Goal: Transaction & Acquisition: Download file/media

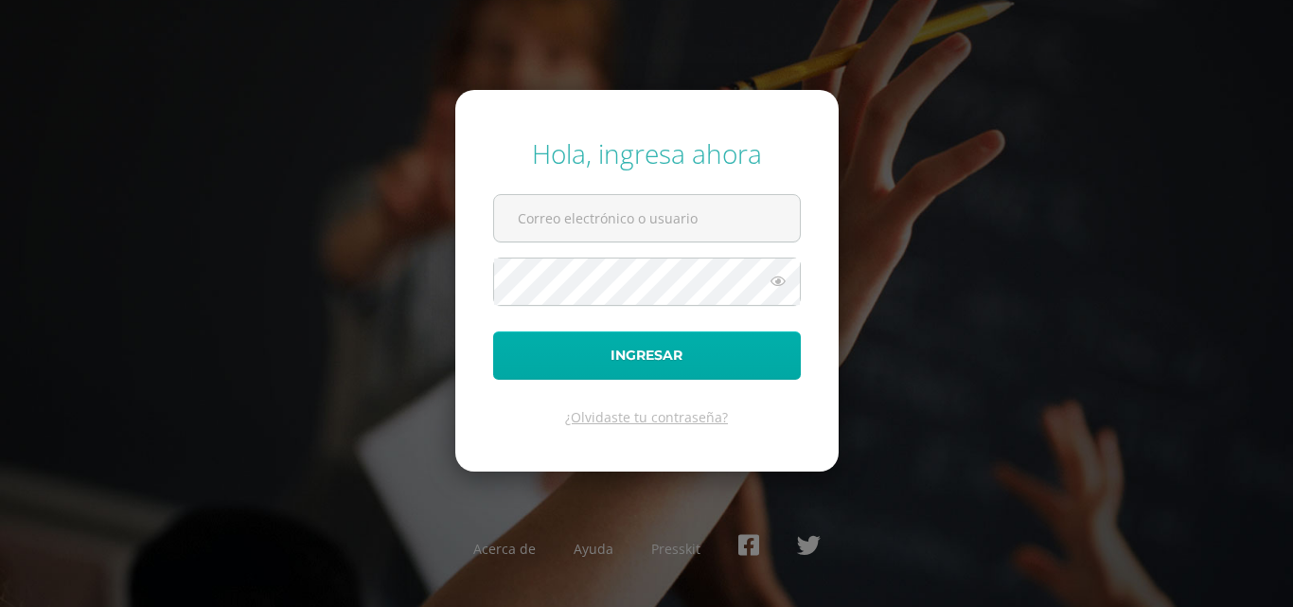
type input "COS01151@osoriosandoval.edu.gt"
click at [653, 356] on button "Ingresar" at bounding box center [647, 355] width 308 height 48
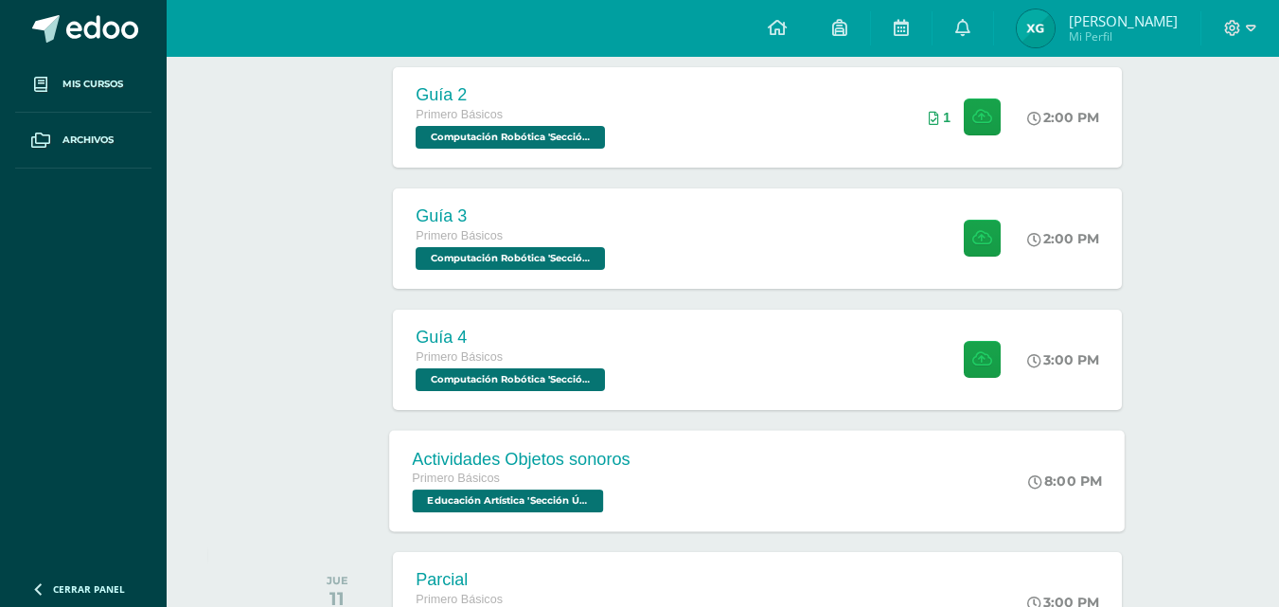
scroll to position [403, 0]
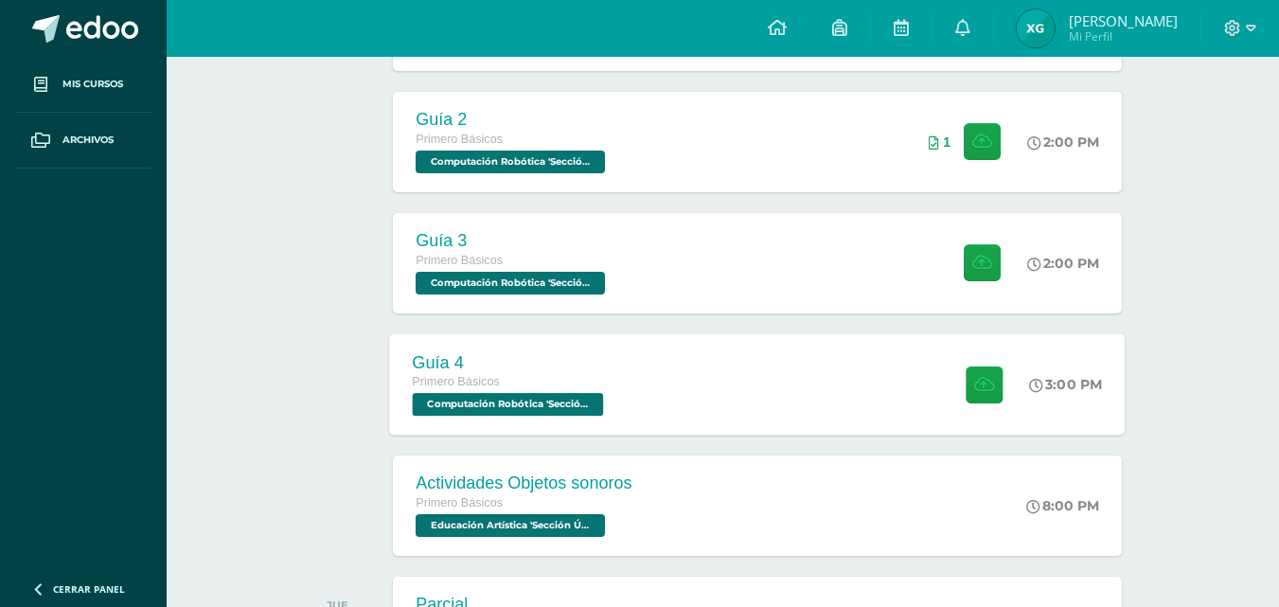
click at [767, 423] on div "Guía 4 Primero Básicos Computación Robótica 'Sección Única' 3:00 PM Guía 4 Comp…" at bounding box center [757, 383] width 735 height 101
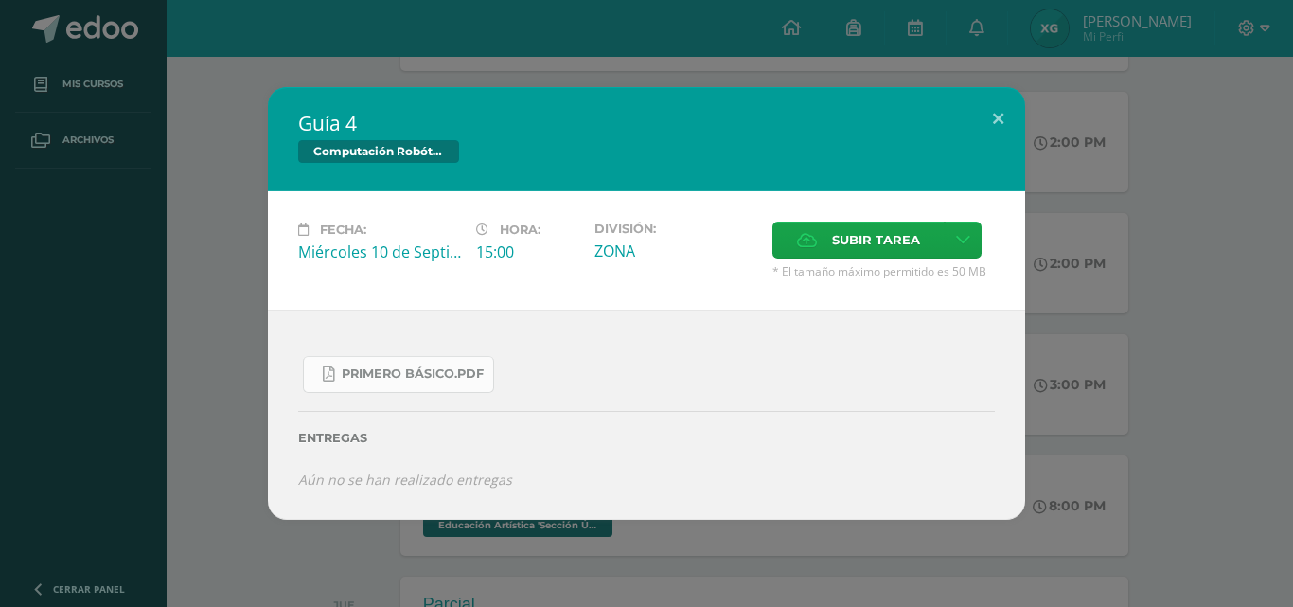
click at [390, 365] on link "PRIMERO básico.pdf" at bounding box center [398, 374] width 191 height 37
click at [1105, 296] on div "Guía 4 Computación Robótica Fecha: [DATE] Hora: 15:00 División: Subir tarea" at bounding box center [647, 303] width 1278 height 433
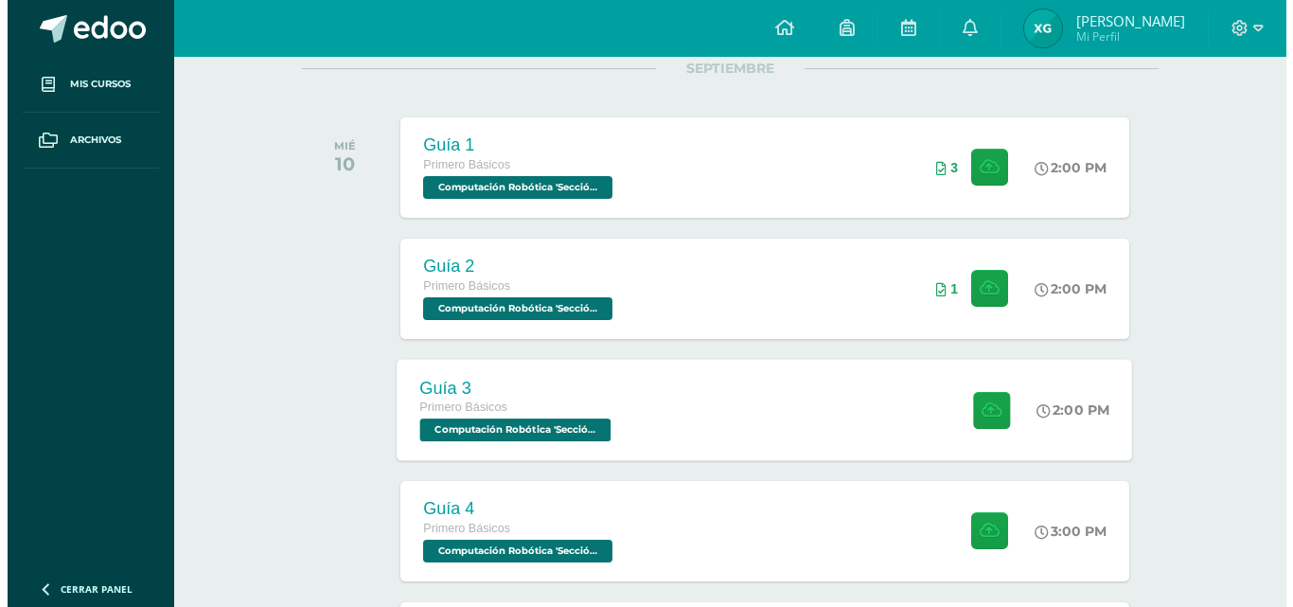
scroll to position [214, 0]
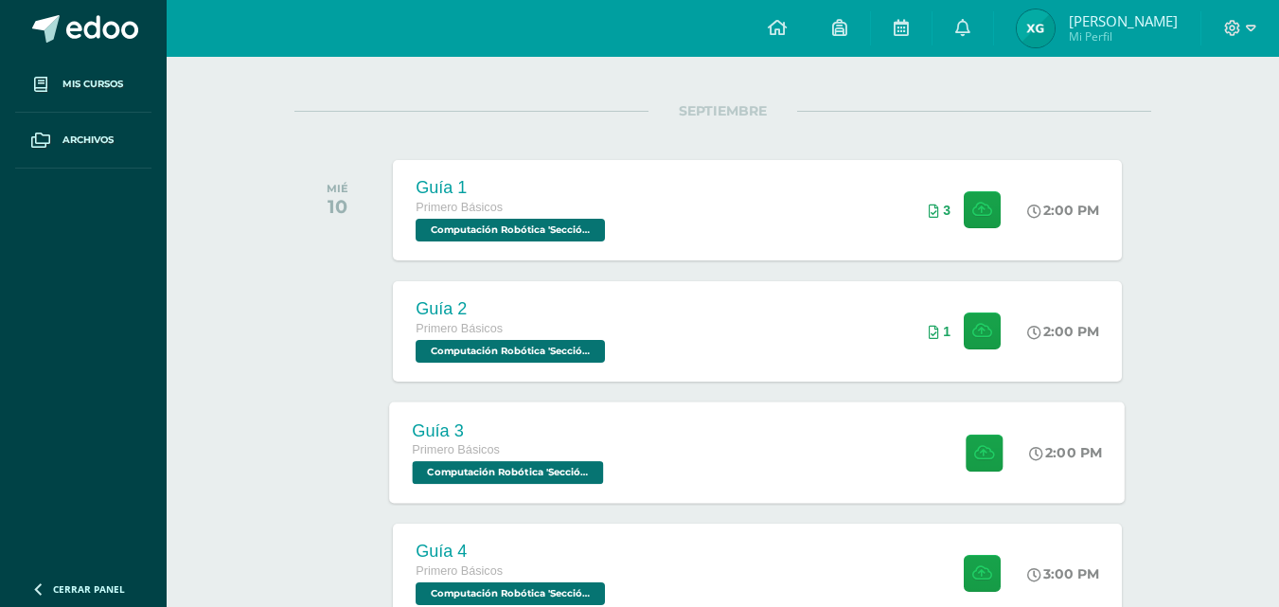
click at [921, 429] on div "Guía 3 Primero Básicos Computación Robótica 'Sección Única' 2:00 PM Guía 3 Comp…" at bounding box center [757, 451] width 735 height 101
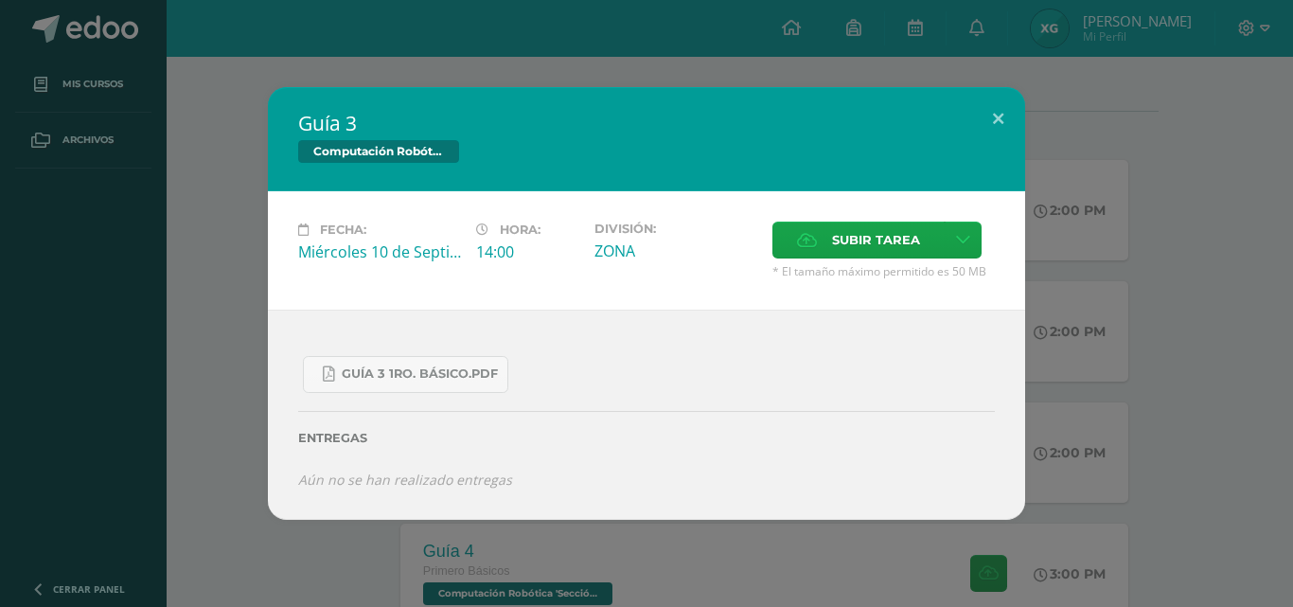
click at [238, 325] on div "Guía 3 Computación Robótica Fecha: [DATE] Hora: 14:00 División: Subir tarea" at bounding box center [647, 303] width 1278 height 433
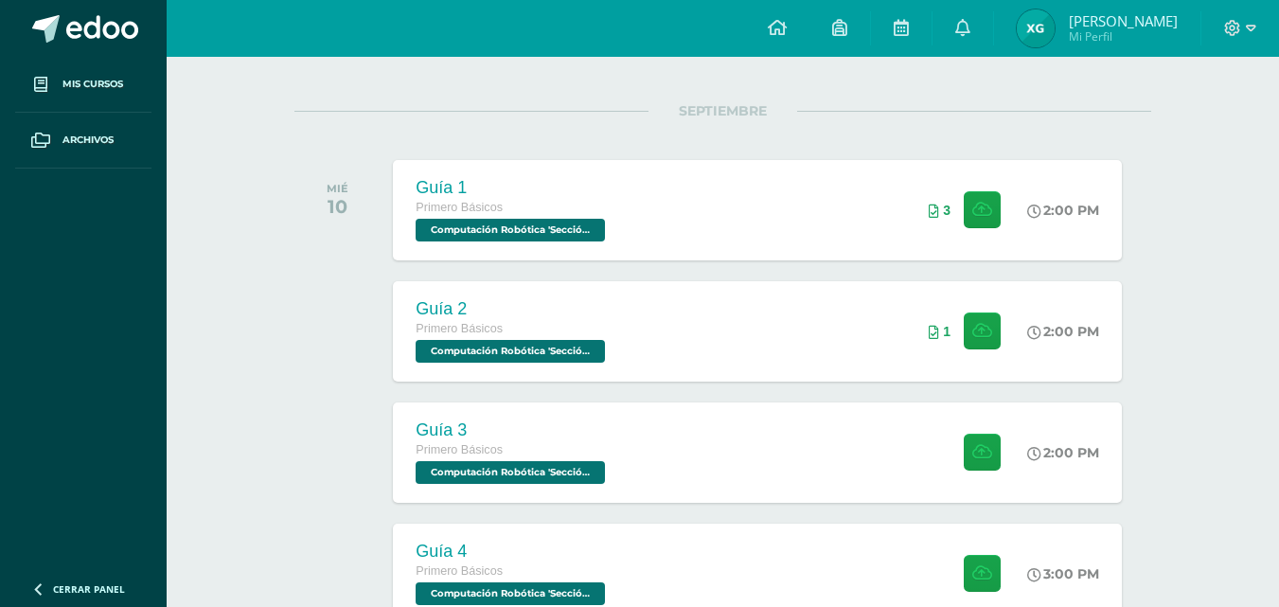
click at [493, 314] on div "Guía 2" at bounding box center [512, 309] width 194 height 20
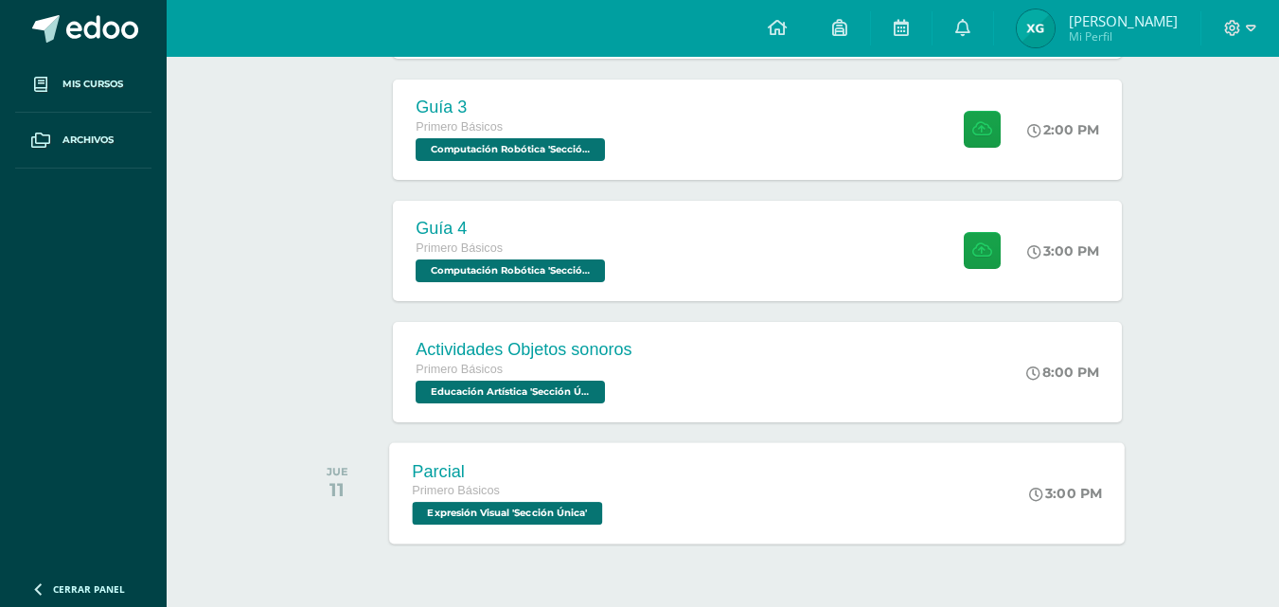
scroll to position [592, 0]
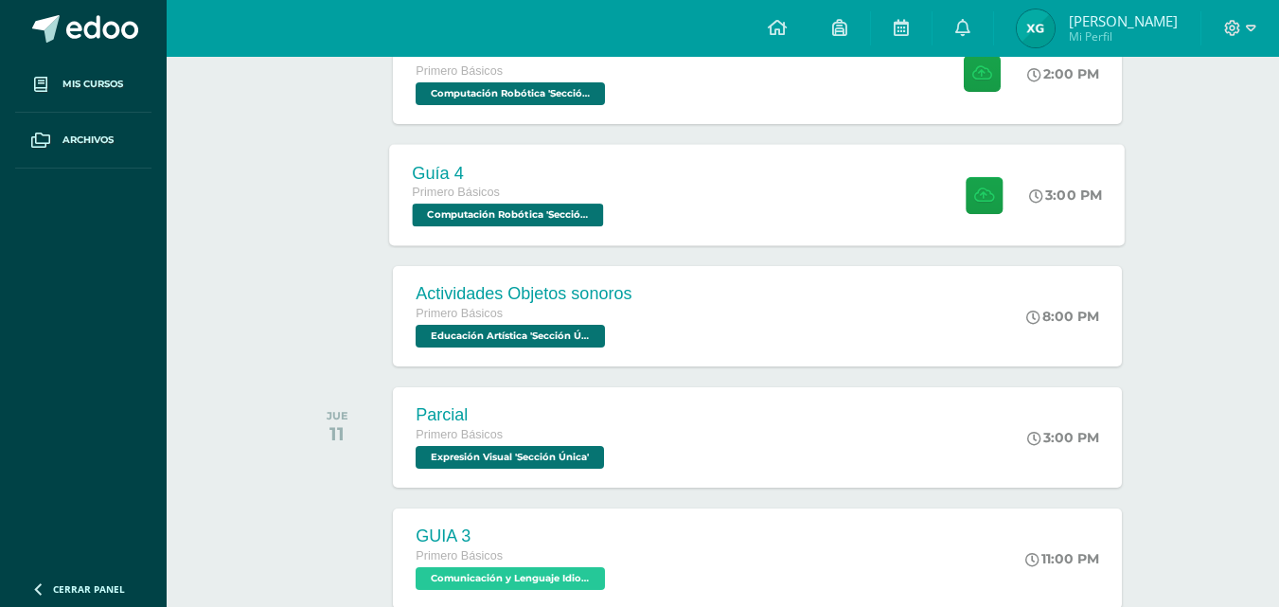
click at [567, 158] on div "Guía 4 Primero Básicos Computación Robótica 'Sección Única'" at bounding box center [510, 194] width 241 height 101
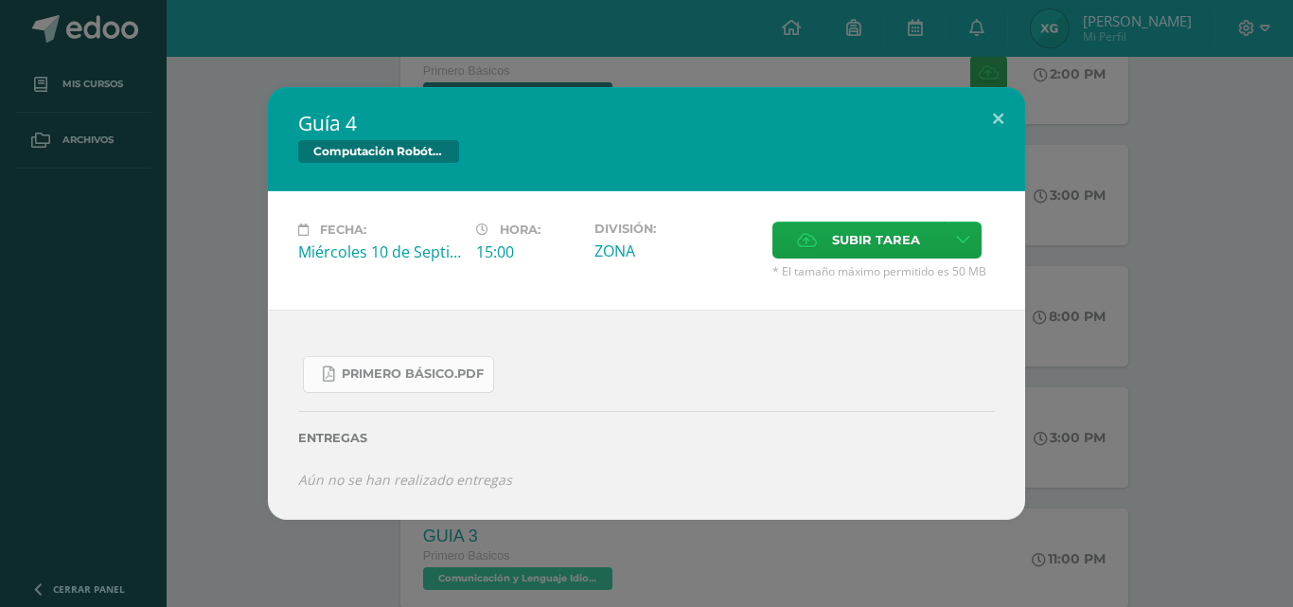
click at [388, 385] on link "PRIMERO básico.pdf" at bounding box center [398, 374] width 191 height 37
click at [230, 241] on div "Guía 4 Computación Robótica Fecha: [DATE] Hora: 15:00 División: Subir tarea" at bounding box center [647, 303] width 1278 height 433
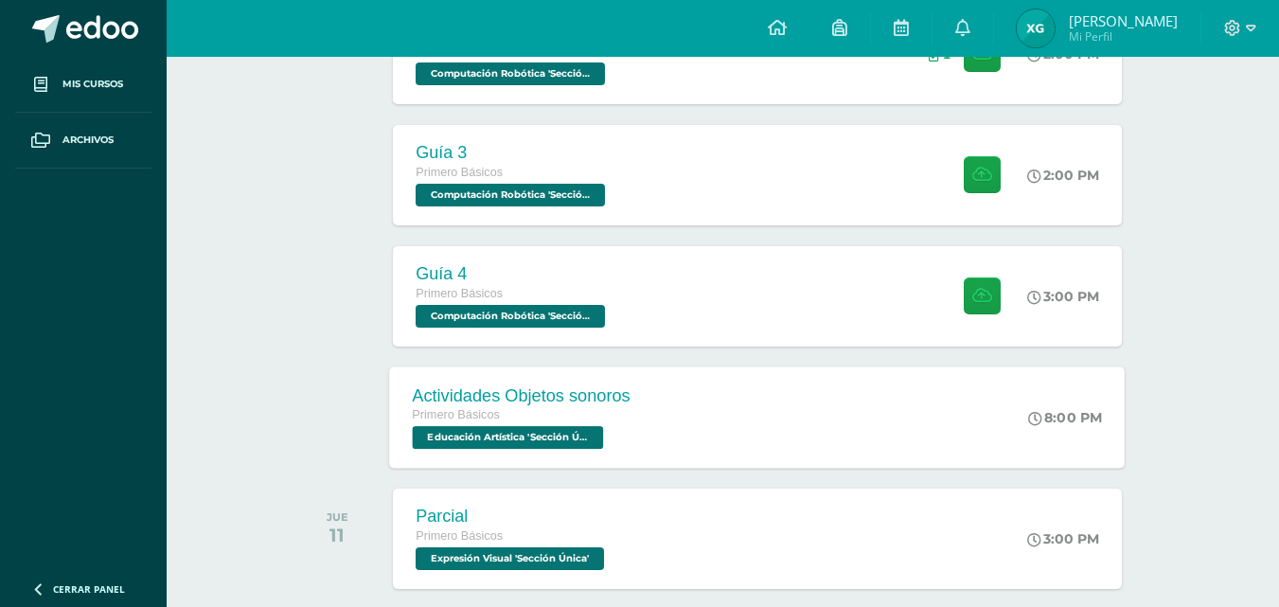
scroll to position [403, 0]
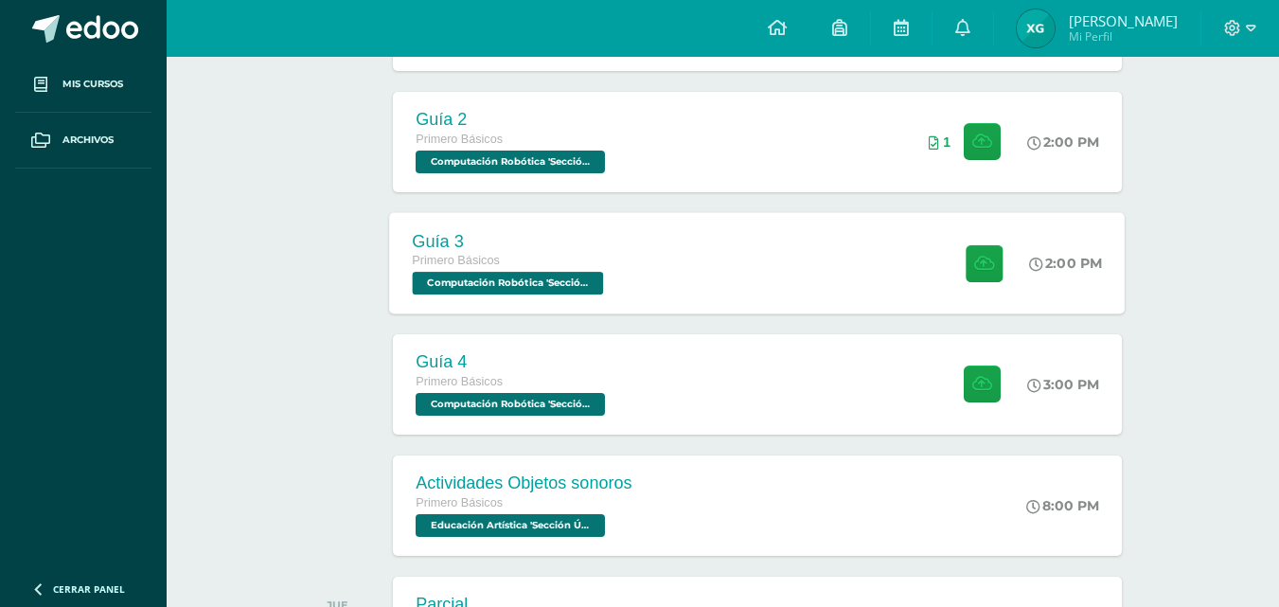
click at [701, 282] on div "Guía 3 Primero Básicos Computación Robótica 'Sección Única' 2:00 PM Guía 3 Comp…" at bounding box center [757, 262] width 735 height 101
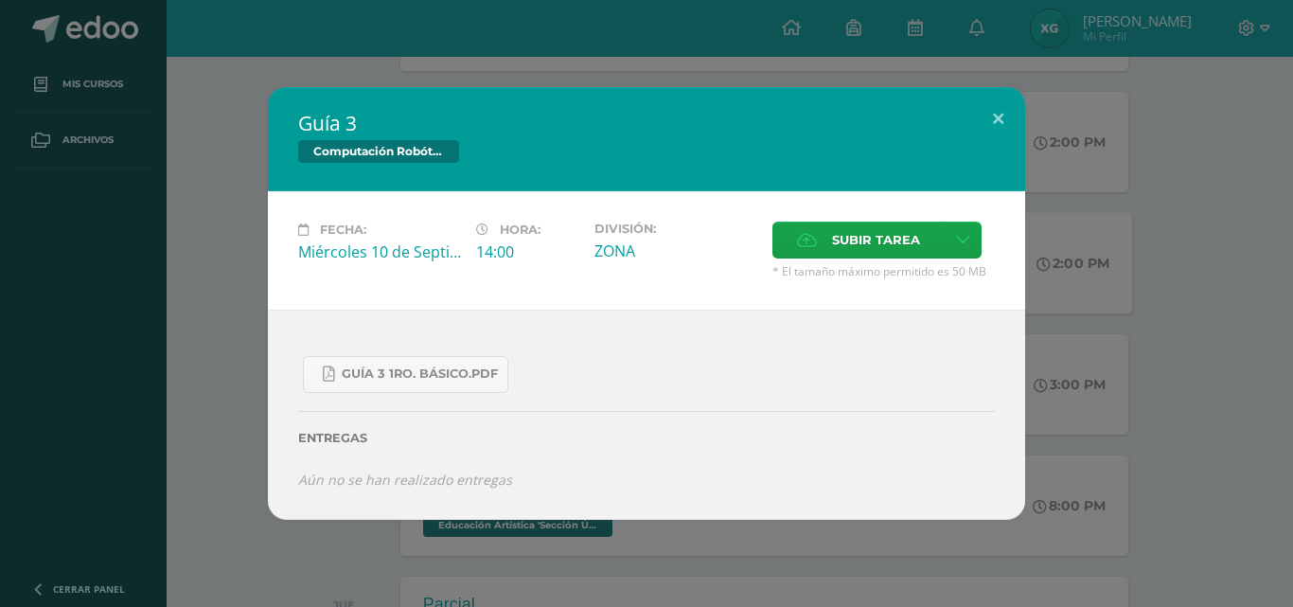
click at [296, 300] on div "Fecha: [DATE] Hora: 14:00 División: ZONA Subir tarea" at bounding box center [646, 250] width 757 height 118
click at [238, 276] on div "Guía 3 Computación Robótica Fecha: [DATE] Hora: 14:00 División: Subir tarea" at bounding box center [647, 303] width 1278 height 433
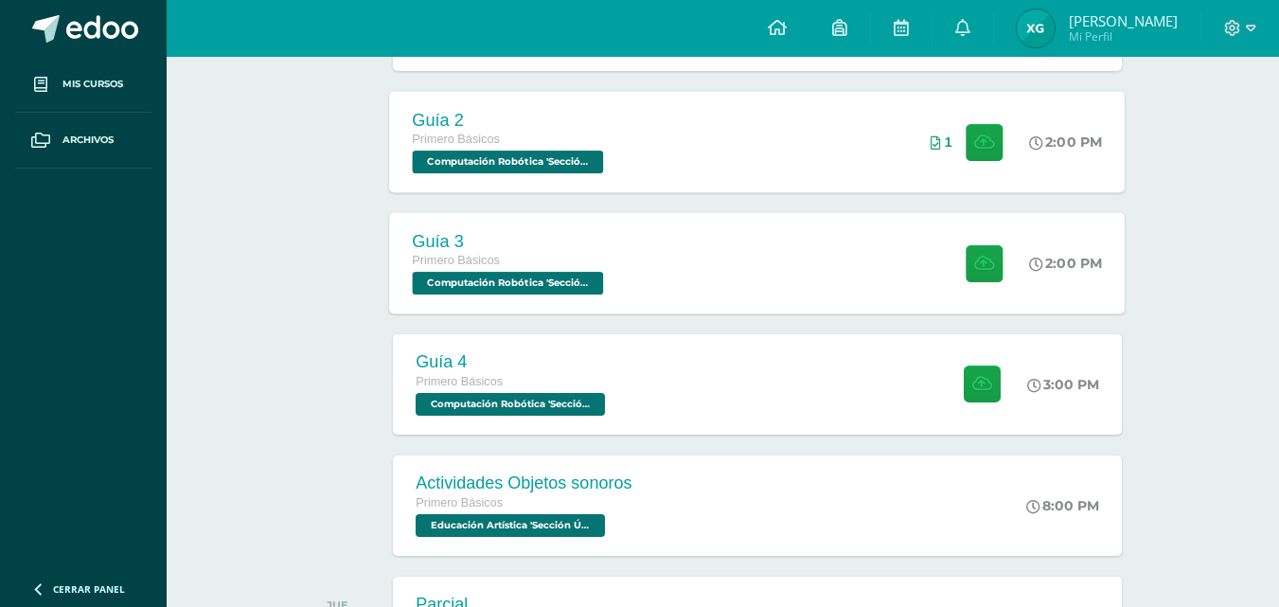
click at [570, 173] on span "Computación Robótica 'Sección Única'" at bounding box center [508, 161] width 191 height 23
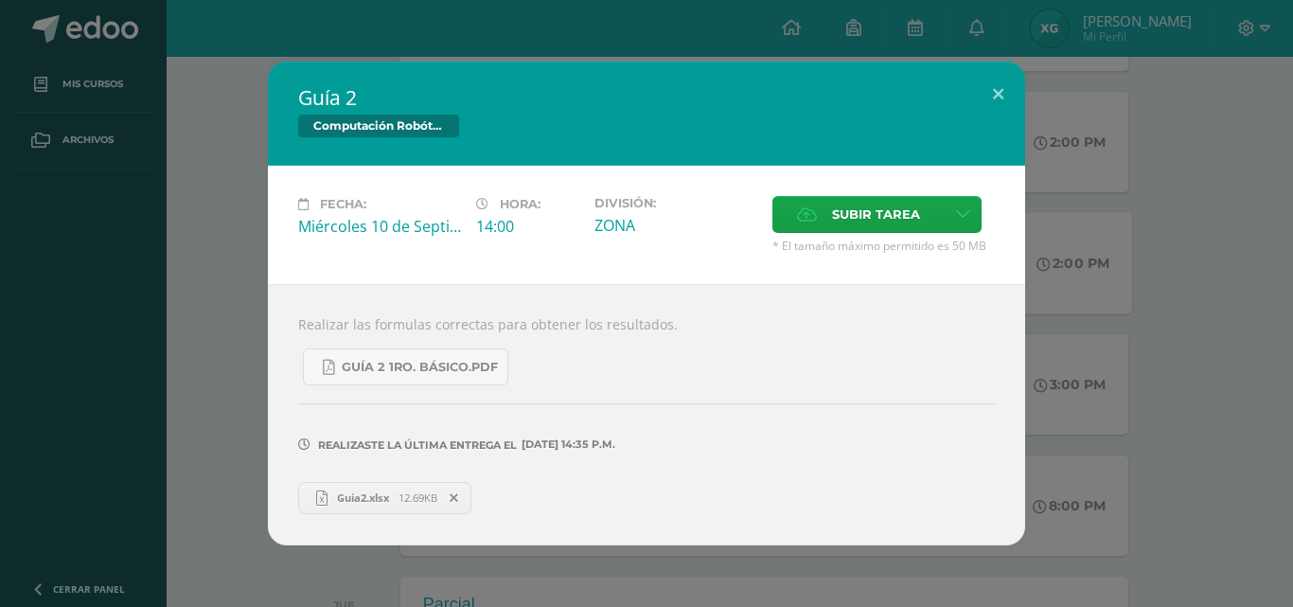
click at [392, 495] on span "Guia2.xlsx" at bounding box center [362, 497] width 71 height 14
click at [240, 210] on div "Guía 2 Computación Robótica Fecha: Miércoles 10 de Septiembre Hora: 14:00 Divis…" at bounding box center [647, 303] width 1278 height 483
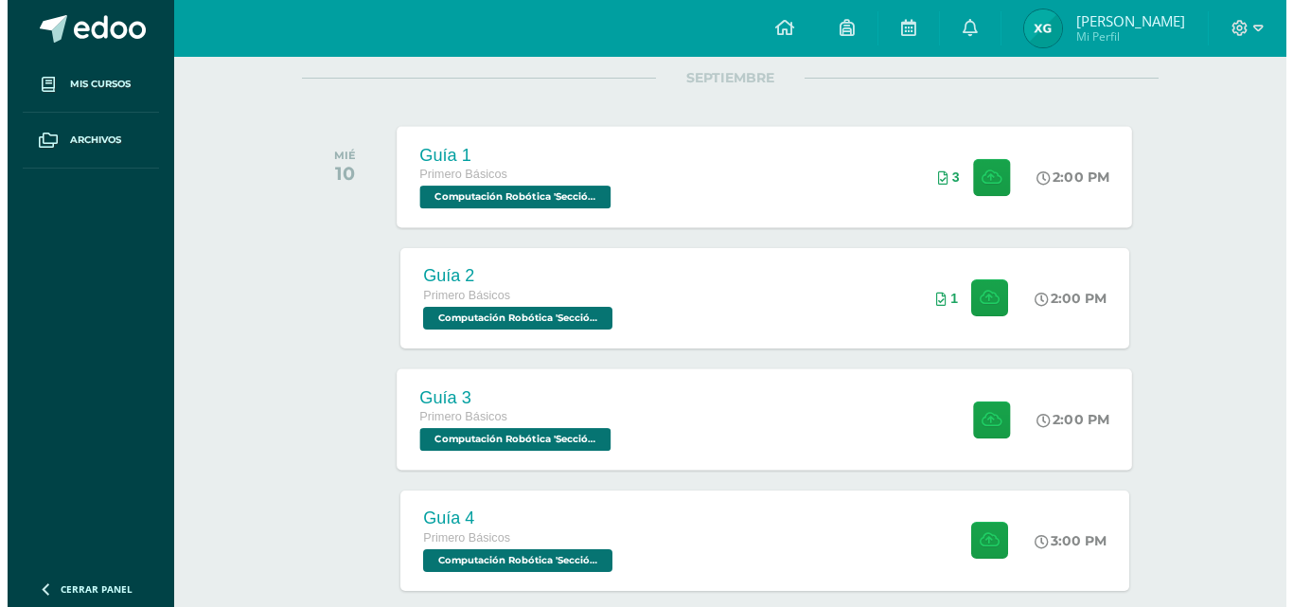
scroll to position [214, 0]
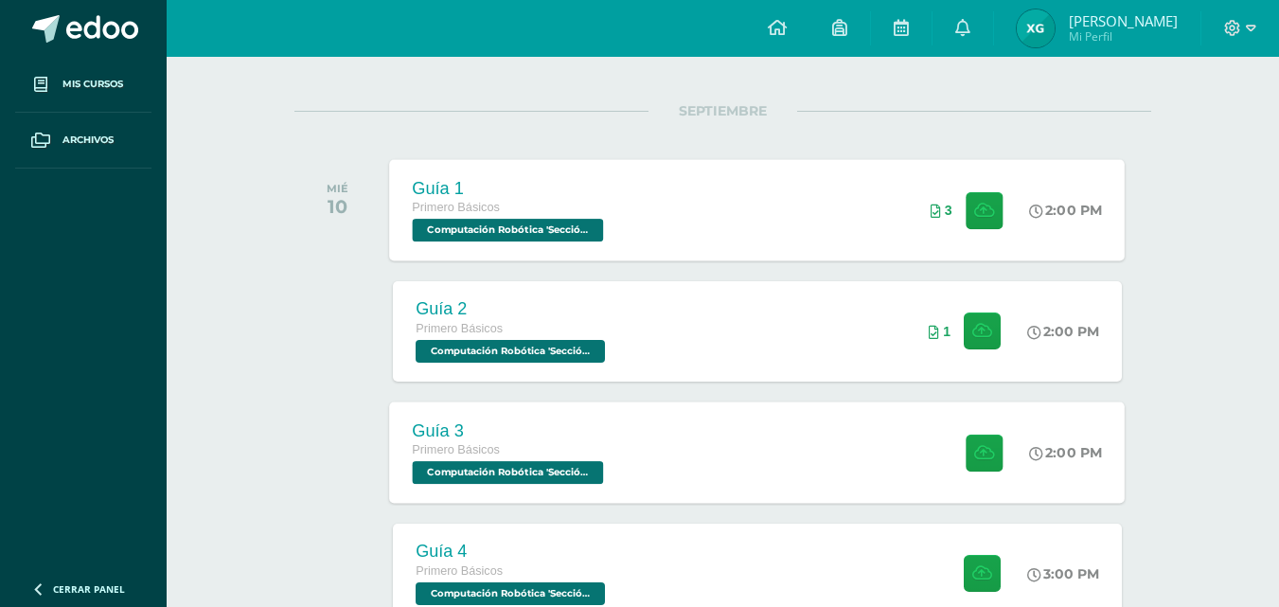
click at [559, 230] on span "Computación Robótica 'Sección Única'" at bounding box center [508, 230] width 191 height 23
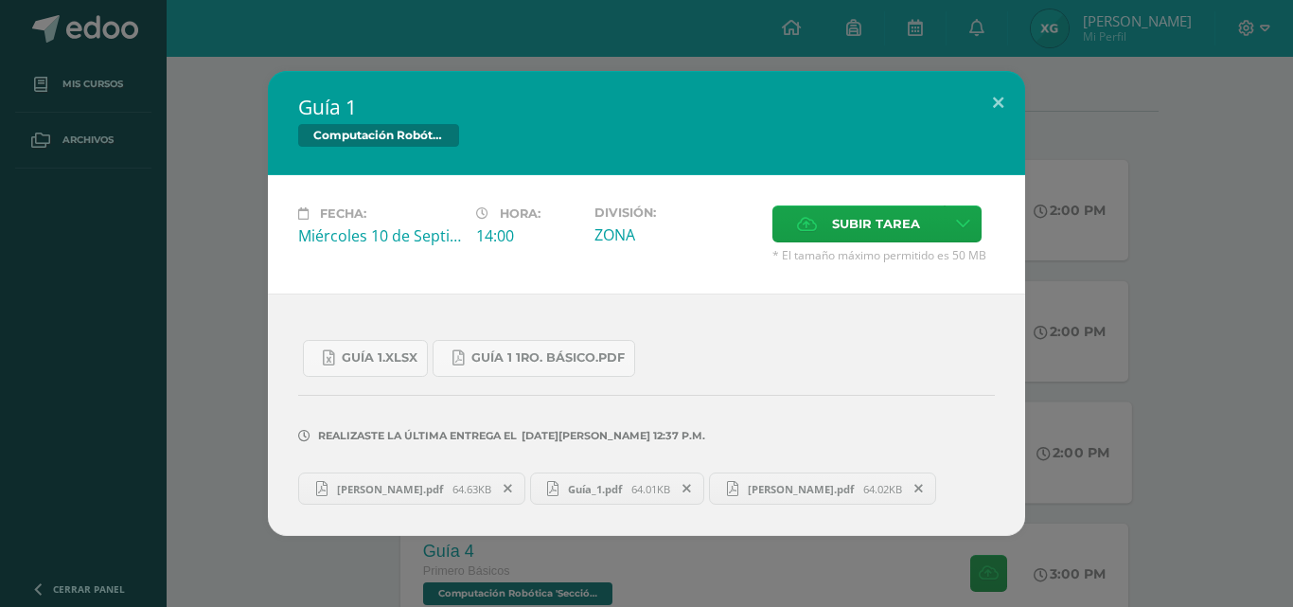
click at [392, 486] on span "Ximena.pdf" at bounding box center [389, 489] width 125 height 14
click at [204, 370] on div "Guía 1 Computación Robótica Fecha: Miércoles 10 de Septiembre Hora: 14:00 Divis…" at bounding box center [647, 303] width 1278 height 465
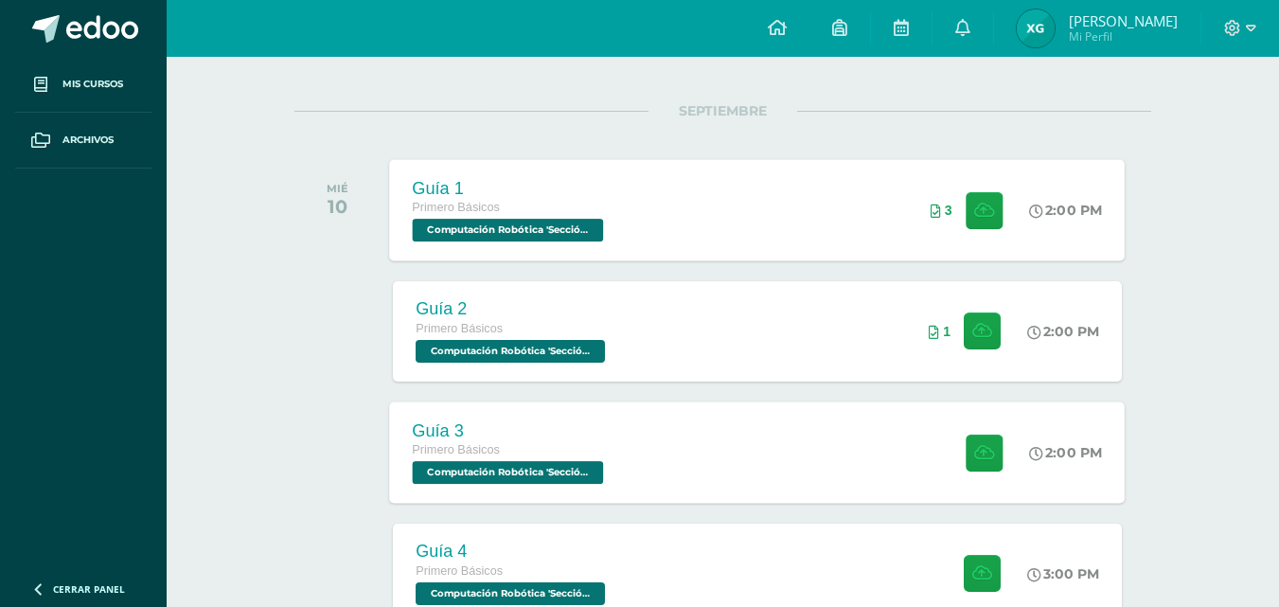
drag, startPoint x: 742, startPoint y: 230, endPoint x: 670, endPoint y: 239, distance: 72.5
click at [670, 239] on div "Guía 1 Primero Básicos Computación Robótica 'Sección Única' 2:00 PM 3 Guía 1" at bounding box center [757, 209] width 735 height 101
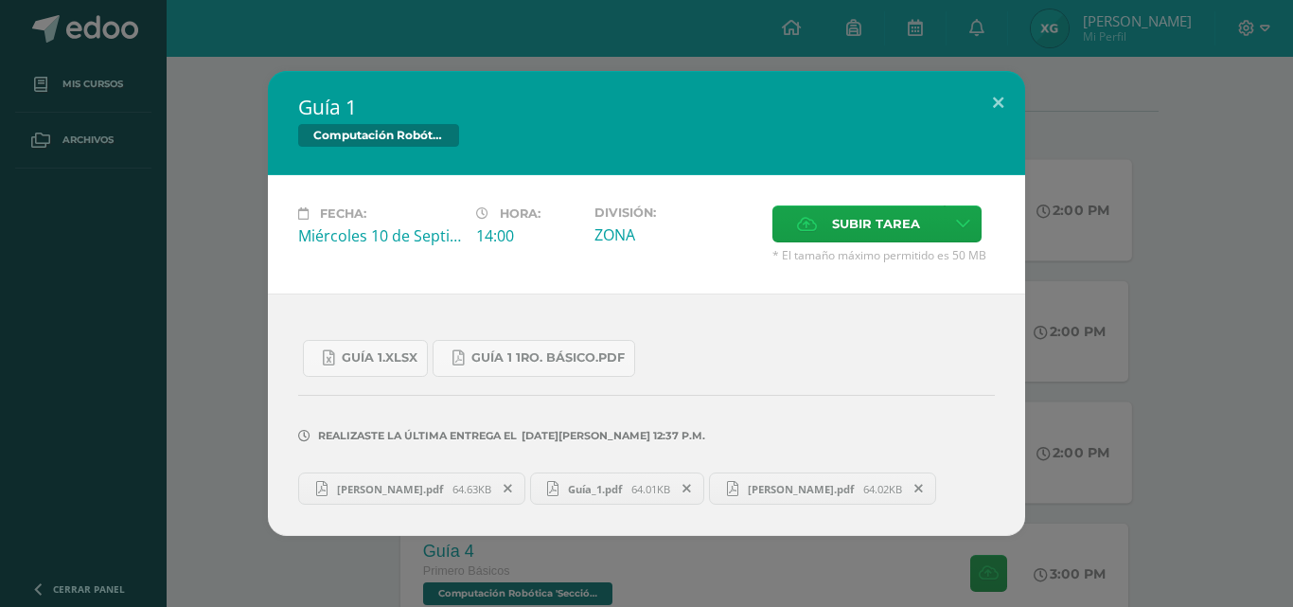
drag, startPoint x: 427, startPoint y: 494, endPoint x: 363, endPoint y: 492, distance: 63.4
click at [363, 492] on span "Ximena.pdf" at bounding box center [389, 489] width 125 height 14
